Goal: Task Accomplishment & Management: Use online tool/utility

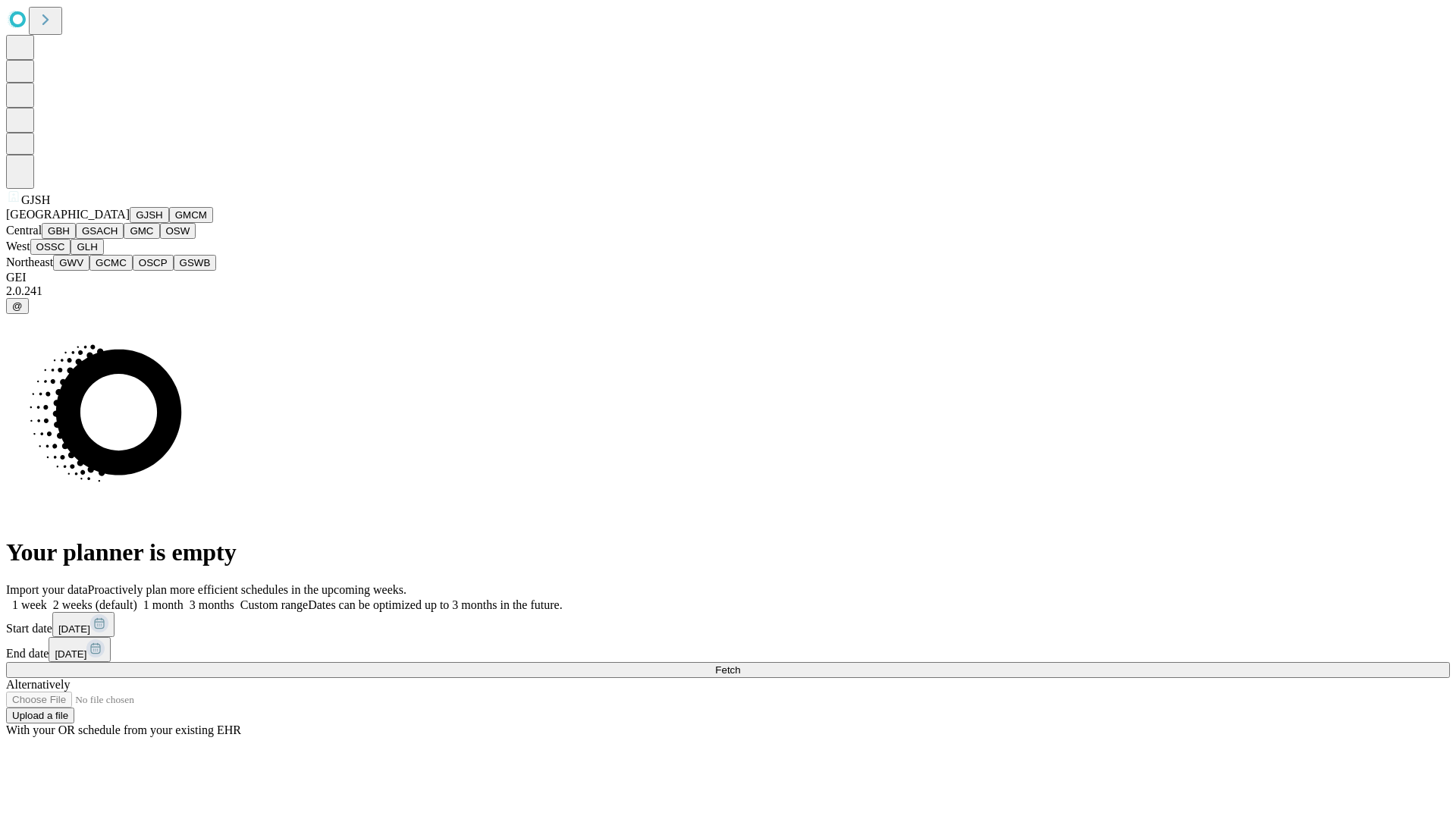
click at [130, 223] on button "GJSH" at bounding box center [149, 215] width 39 height 16
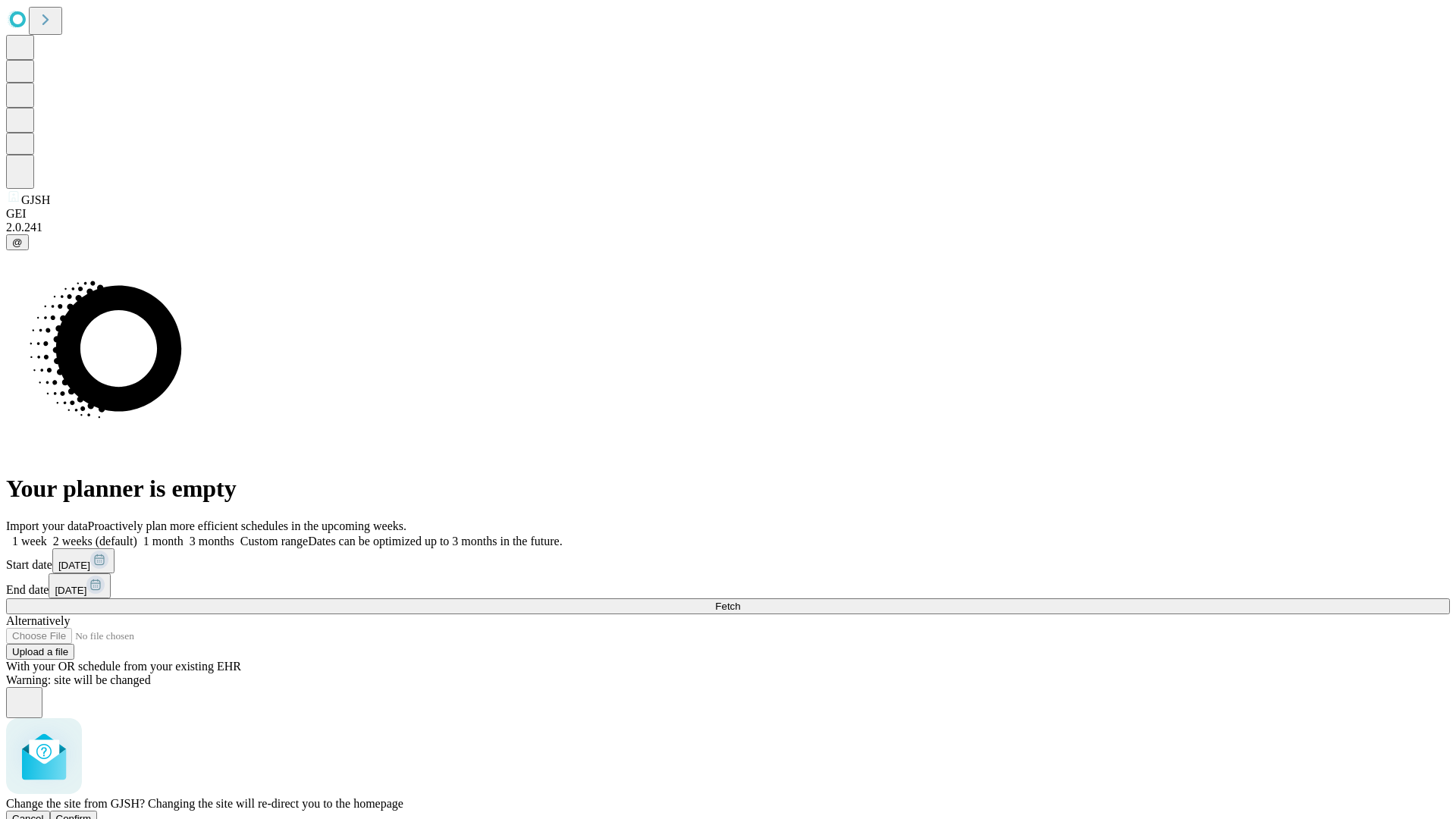
click at [92, 813] on span "Confirm" at bounding box center [74, 819] width 35 height 11
click at [47, 534] on label "1 week" at bounding box center [26, 540] width 41 height 12
click at [739, 600] on span "Fetch" at bounding box center [727, 606] width 25 height 11
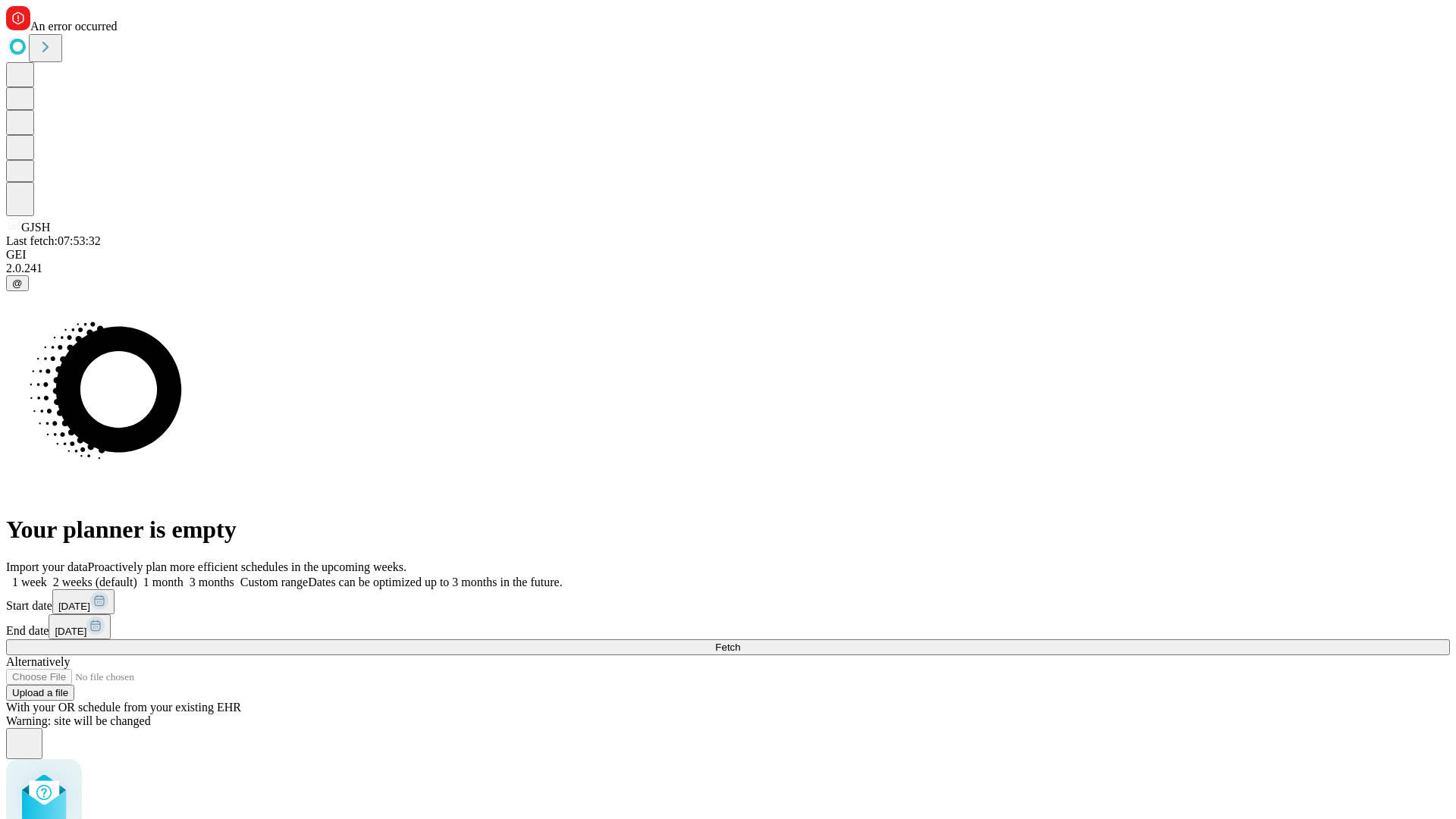
click at [47, 575] on label "1 week" at bounding box center [26, 581] width 41 height 12
click at [739, 641] on span "Fetch" at bounding box center [727, 647] width 25 height 11
click at [47, 575] on label "1 week" at bounding box center [26, 581] width 41 height 12
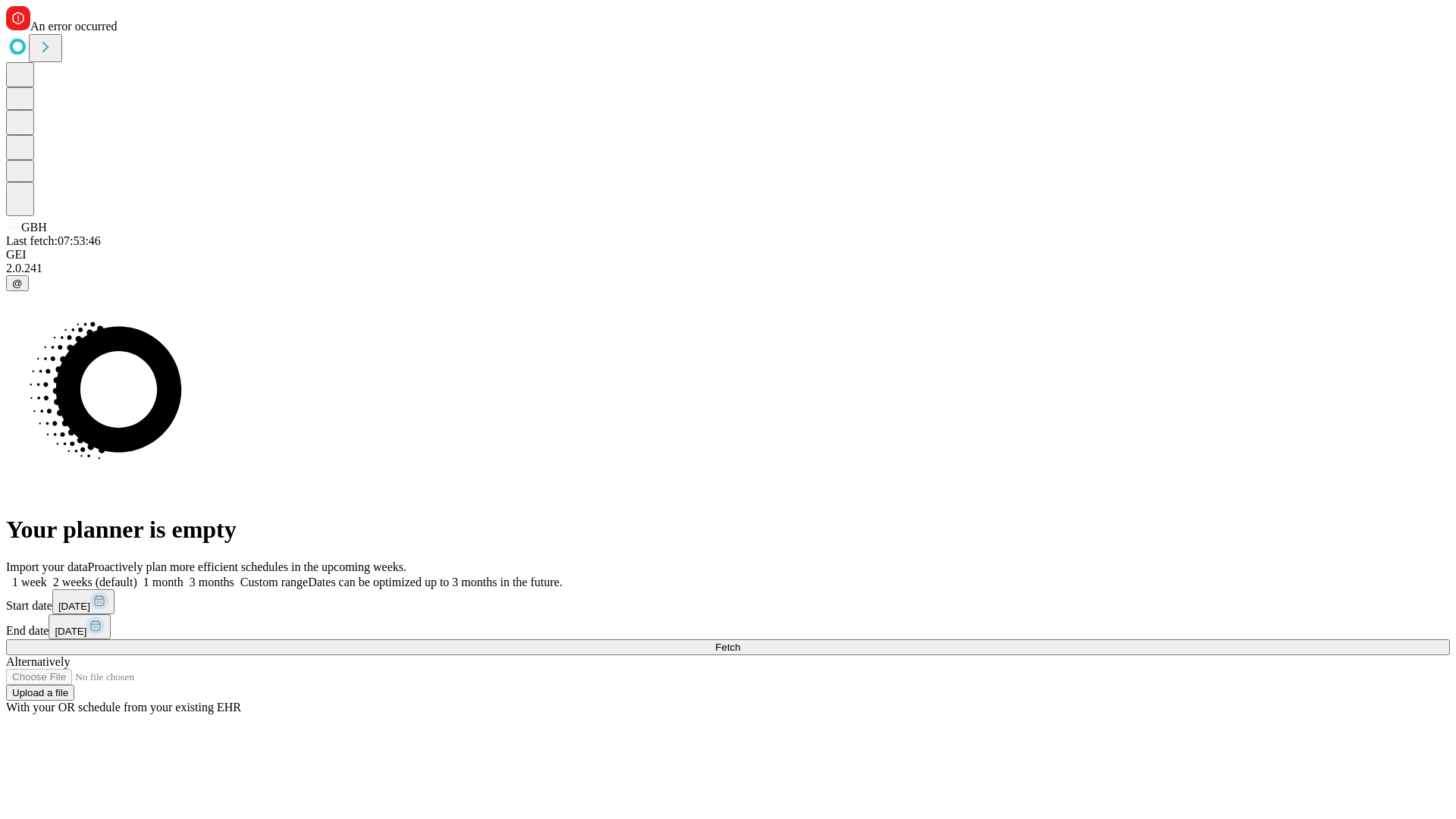
click at [739, 641] on span "Fetch" at bounding box center [727, 647] width 25 height 11
click at [47, 575] on label "1 week" at bounding box center [26, 581] width 41 height 12
click at [739, 641] on span "Fetch" at bounding box center [727, 647] width 25 height 11
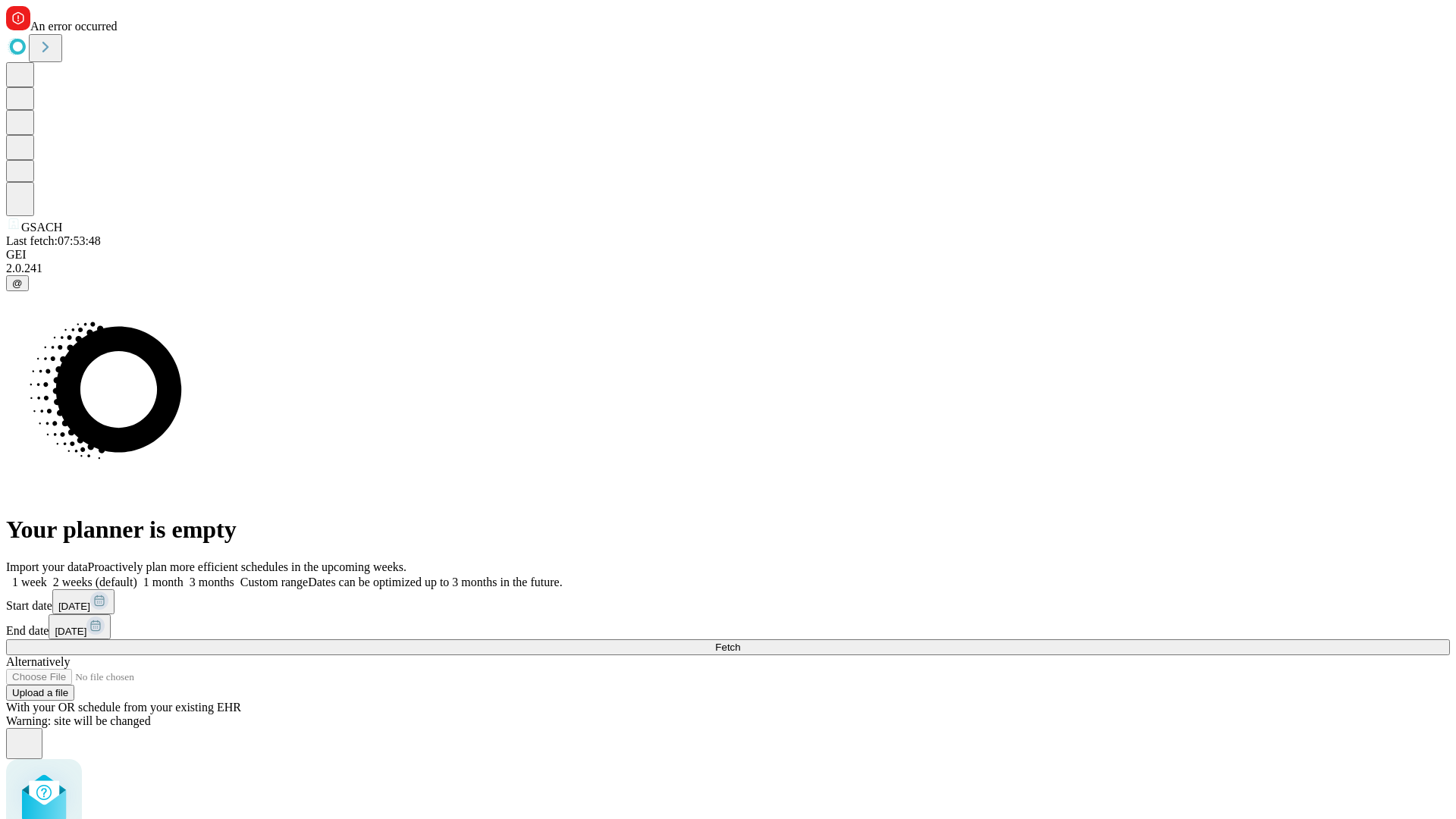
click at [47, 575] on label "1 week" at bounding box center [26, 581] width 41 height 12
click at [739, 641] on span "Fetch" at bounding box center [727, 647] width 25 height 11
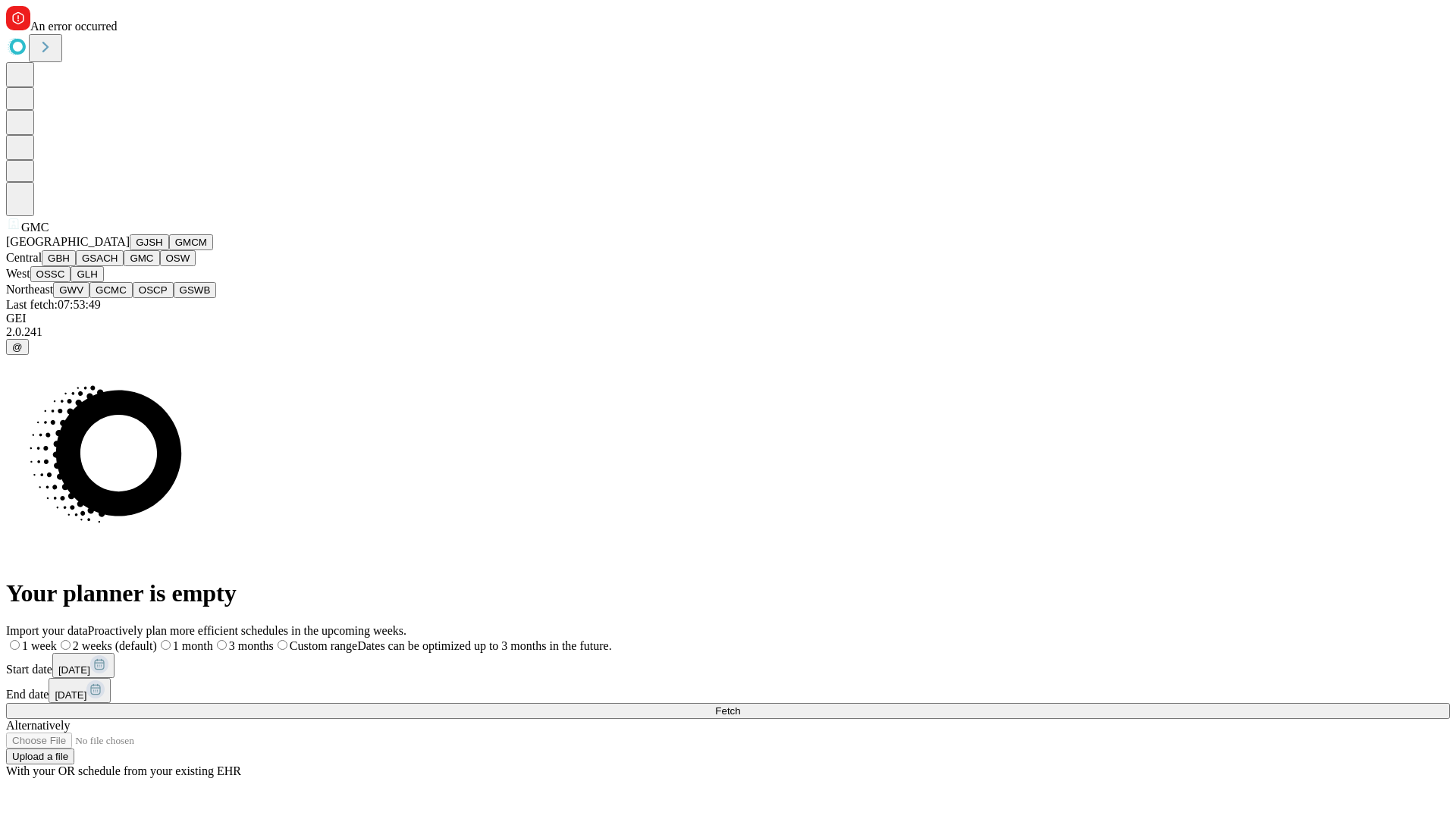
click at [160, 267] on button "OSW" at bounding box center [178, 258] width 36 height 16
click at [47, 639] on label "1 week" at bounding box center [26, 645] width 41 height 12
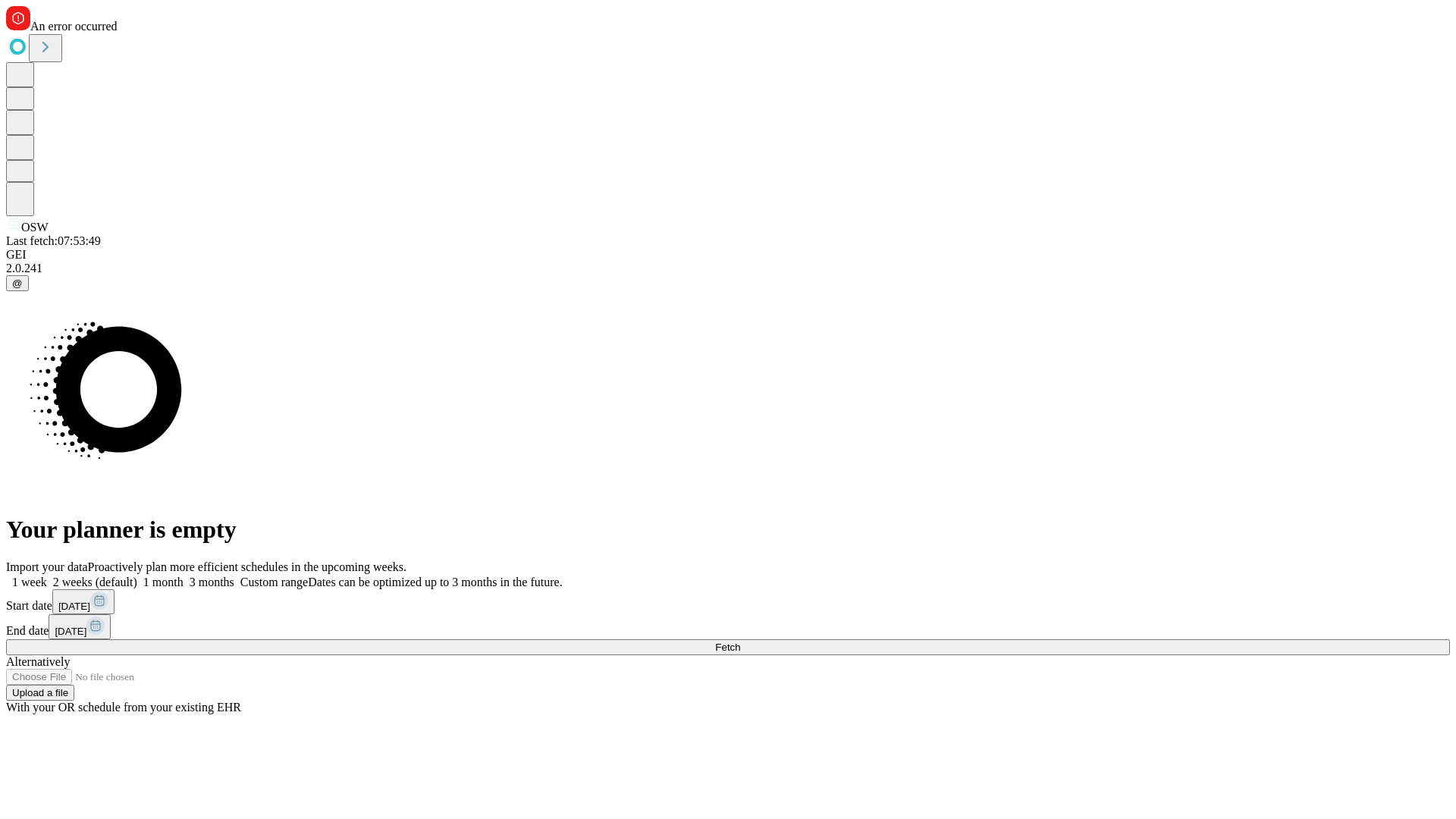
click at [739, 641] on span "Fetch" at bounding box center [727, 647] width 25 height 11
click at [47, 575] on label "1 week" at bounding box center [26, 581] width 41 height 12
click at [739, 641] on span "Fetch" at bounding box center [727, 647] width 25 height 11
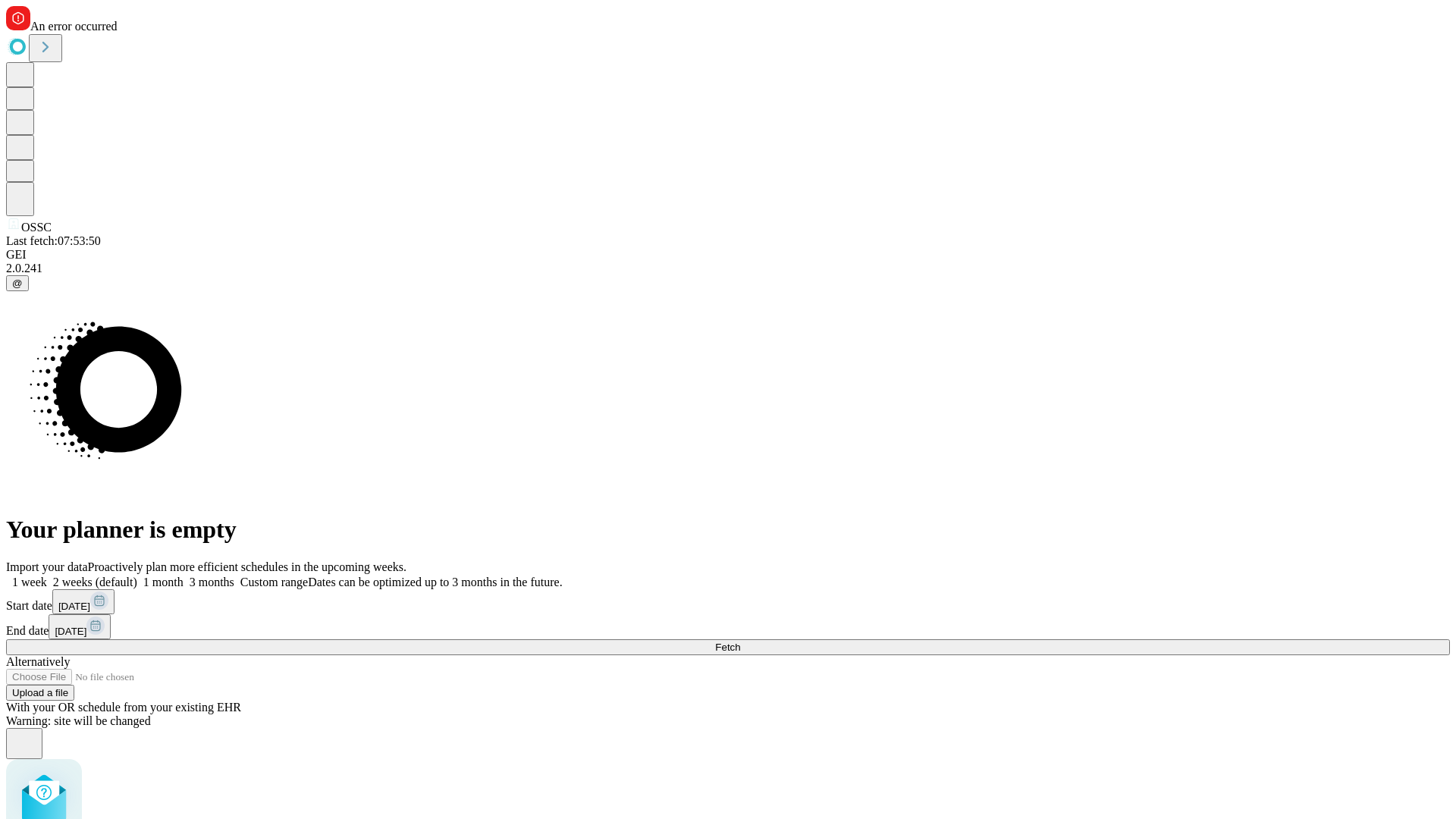
click at [47, 575] on label "1 week" at bounding box center [26, 581] width 41 height 12
click at [739, 641] on span "Fetch" at bounding box center [727, 647] width 25 height 11
click at [47, 575] on label "1 week" at bounding box center [26, 581] width 41 height 12
click at [739, 641] on span "Fetch" at bounding box center [727, 647] width 25 height 11
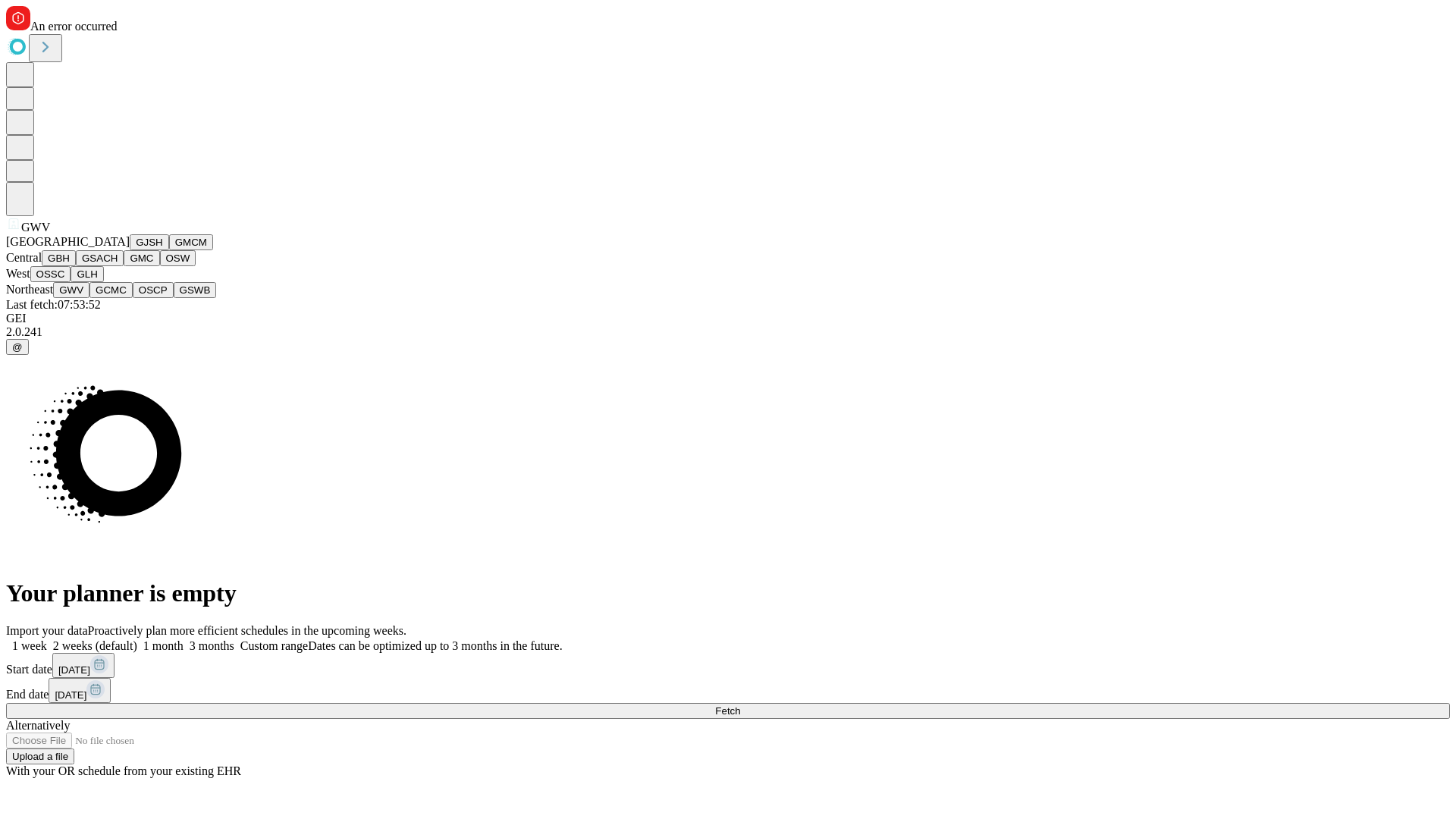
click at [118, 298] on button "GCMC" at bounding box center [111, 290] width 43 height 16
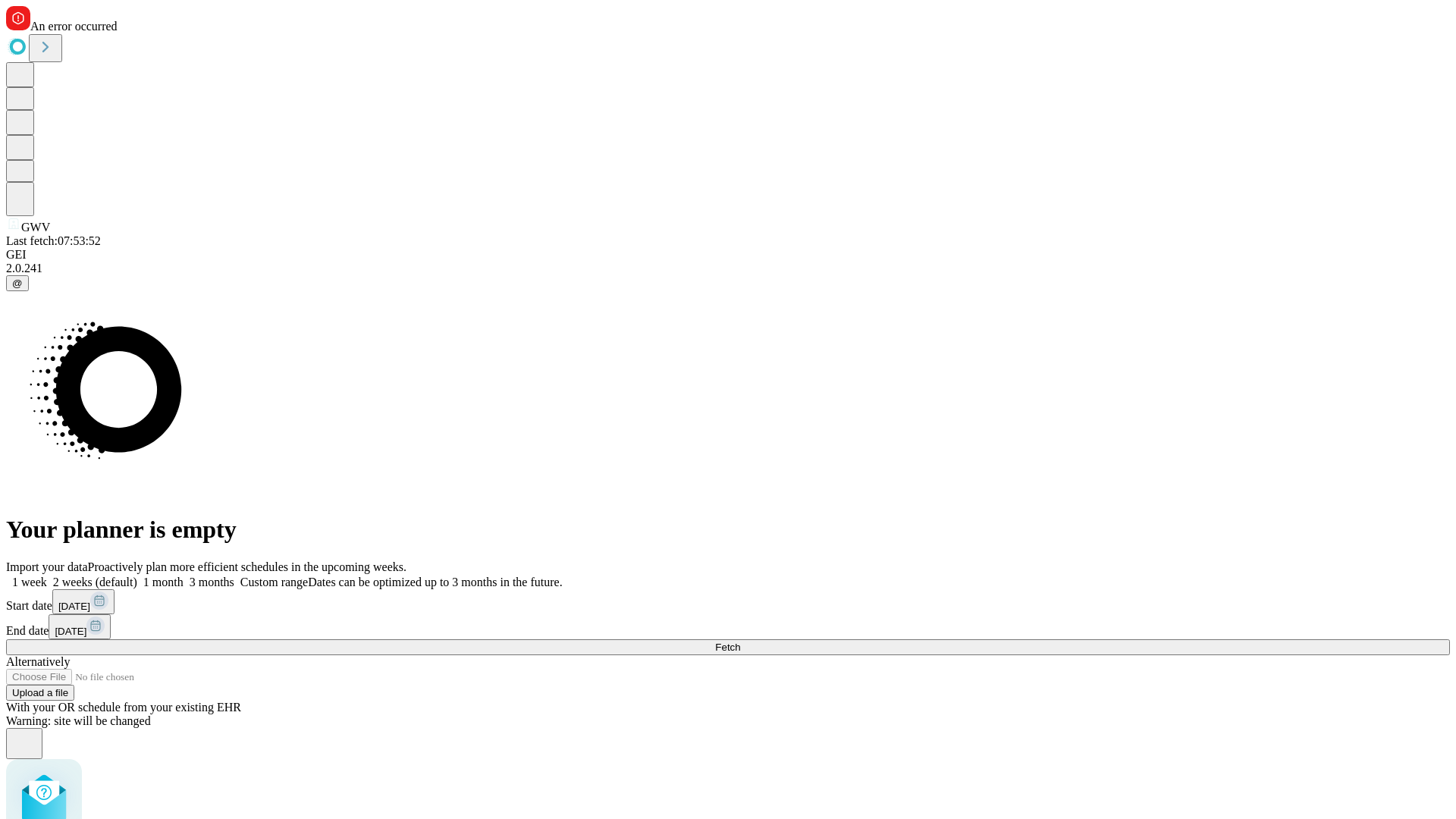
click at [47, 575] on label "1 week" at bounding box center [26, 581] width 41 height 12
click at [739, 641] on span "Fetch" at bounding box center [727, 647] width 25 height 11
click at [47, 575] on label "1 week" at bounding box center [26, 581] width 41 height 12
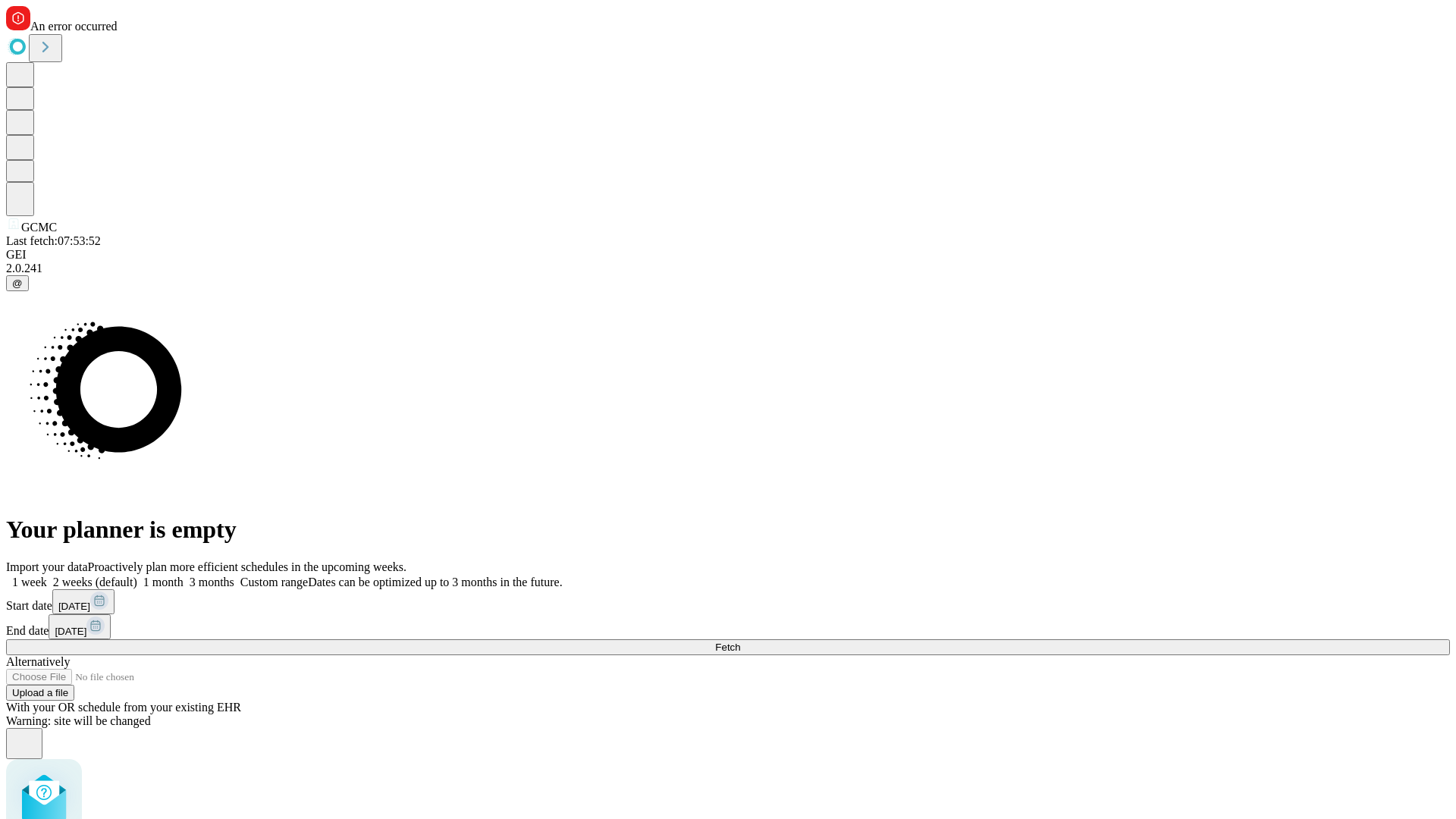
click at [739, 641] on span "Fetch" at bounding box center [727, 647] width 25 height 11
click at [47, 575] on label "1 week" at bounding box center [26, 581] width 41 height 12
click at [739, 641] on span "Fetch" at bounding box center [727, 647] width 25 height 11
